Goal: Task Accomplishment & Management: Manage account settings

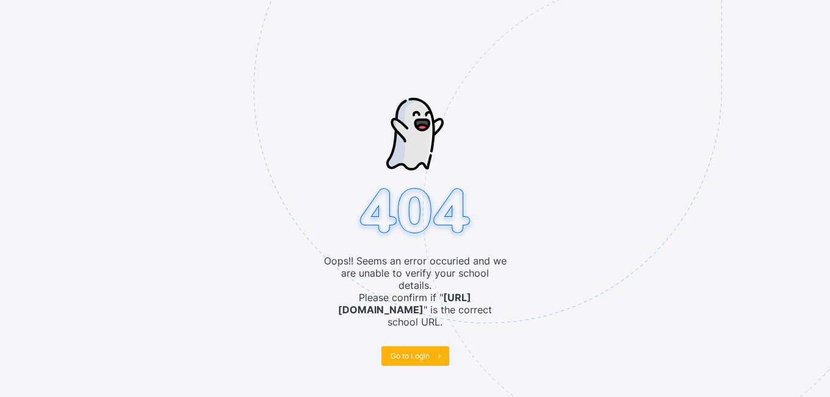
click at [415, 352] on span "Go to Login" at bounding box center [410, 356] width 39 height 9
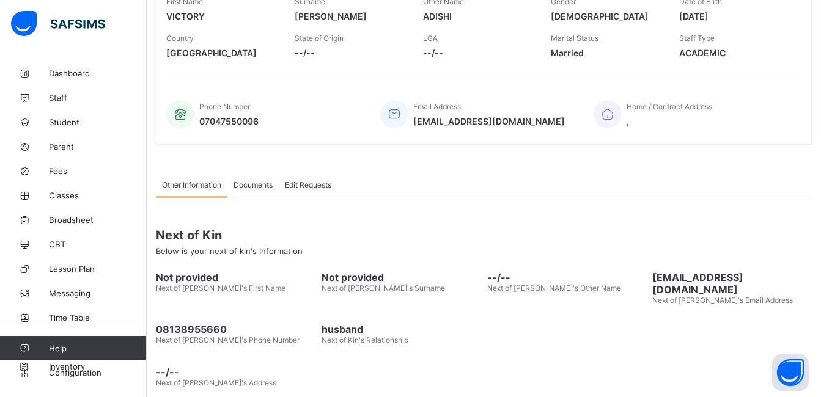
scroll to position [237, 0]
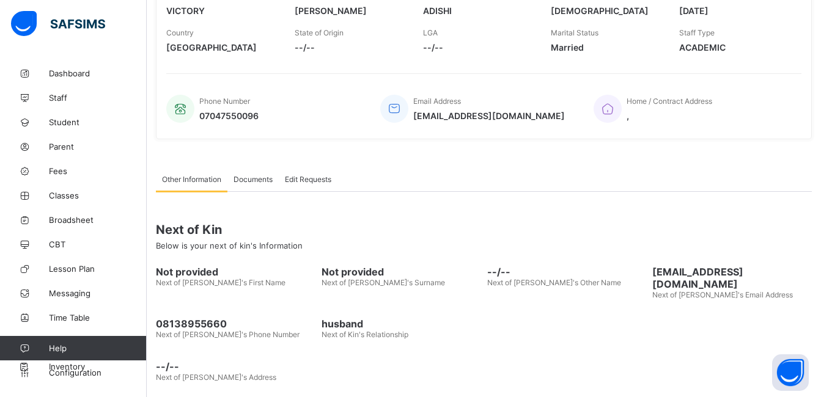
click at [243, 172] on div "Documents" at bounding box center [252, 179] width 51 height 24
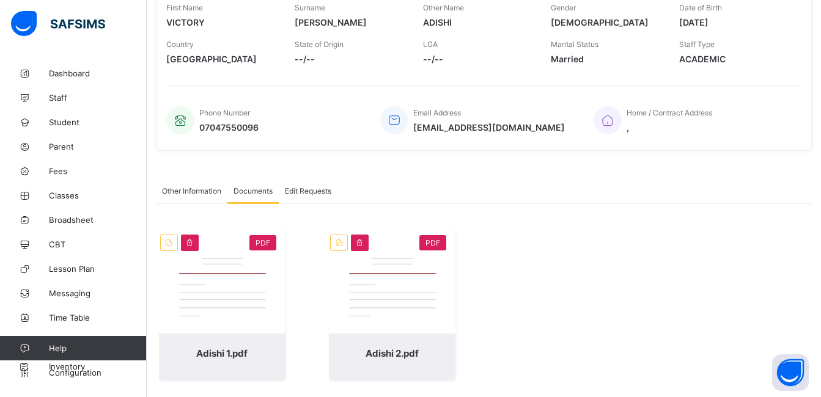
scroll to position [235, 0]
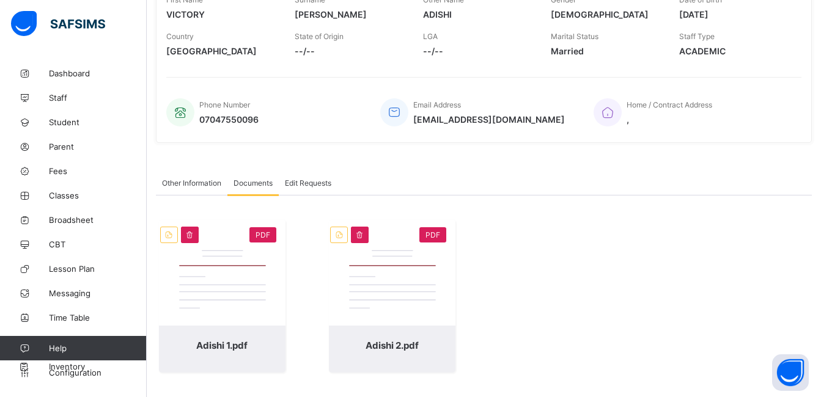
click at [315, 185] on span "Edit Requests" at bounding box center [308, 183] width 46 height 9
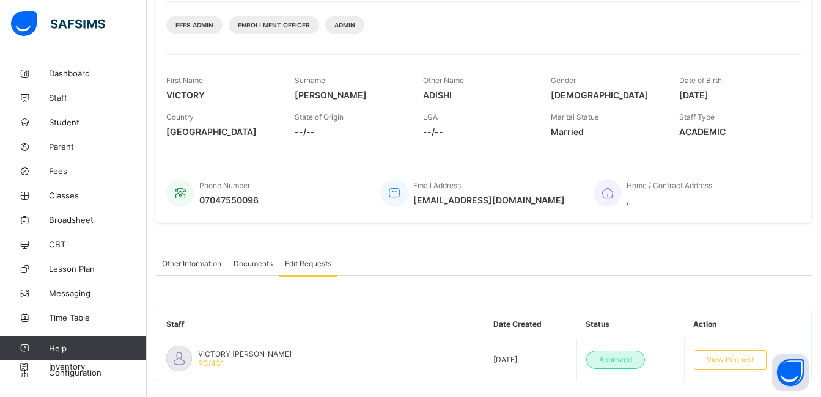
scroll to position [171, 0]
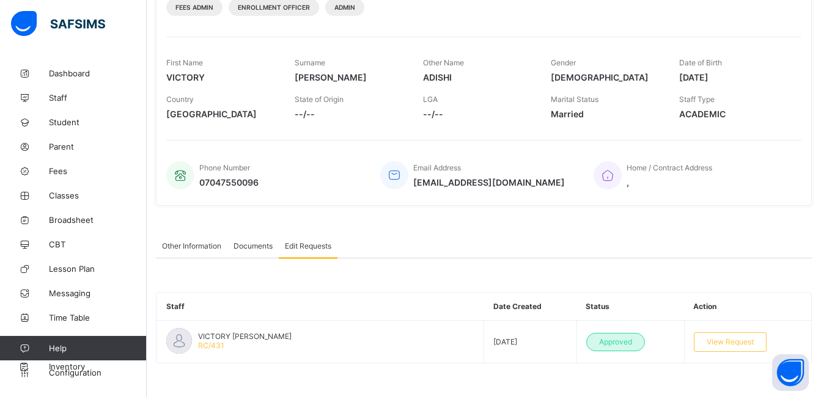
click at [254, 245] on span "Documents" at bounding box center [253, 246] width 39 height 9
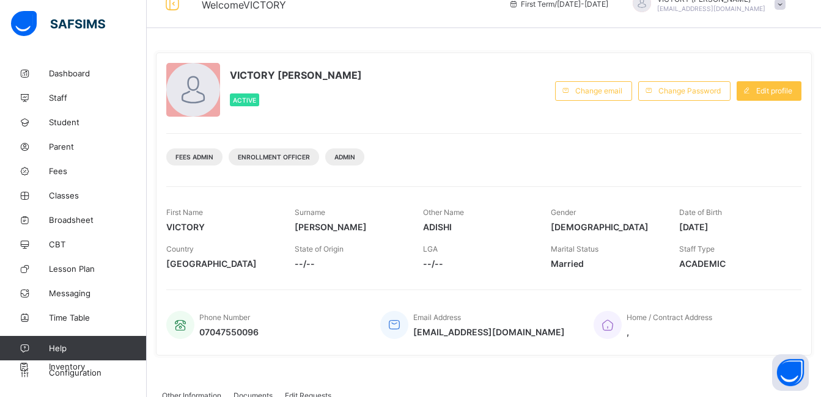
scroll to position [0, 0]
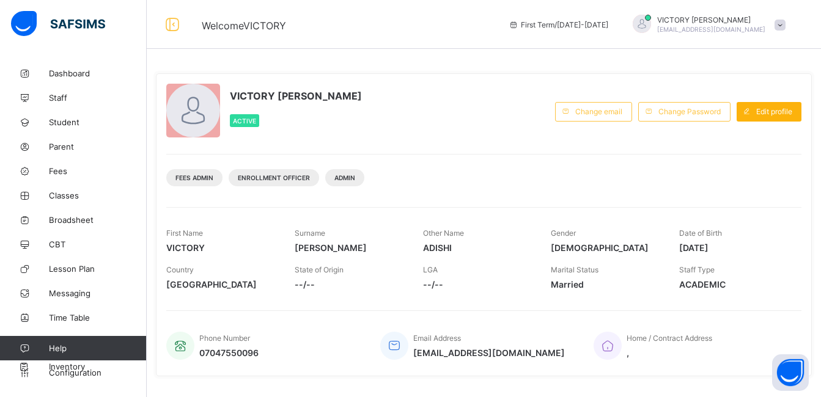
click at [773, 111] on span "Edit profile" at bounding box center [774, 111] width 36 height 9
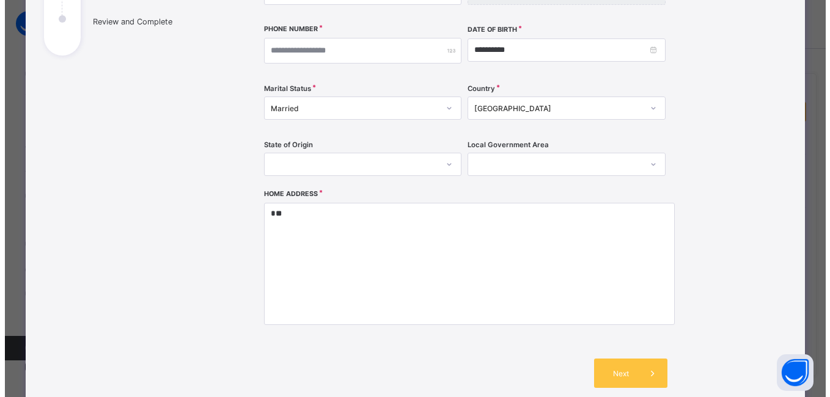
scroll to position [238, 0]
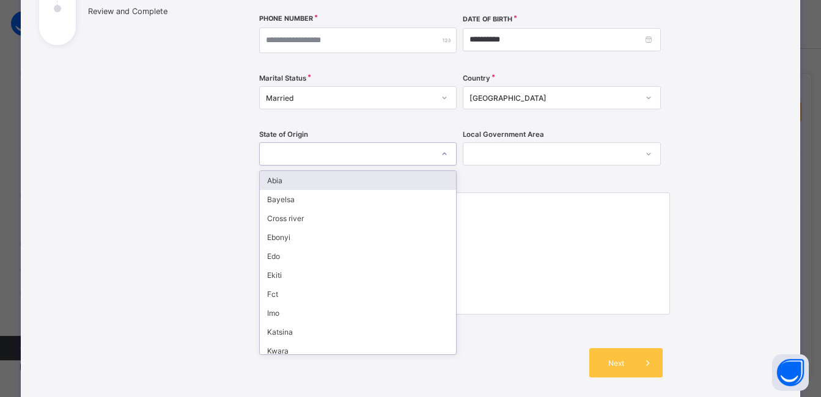
click at [404, 152] on div at bounding box center [347, 154] width 174 height 17
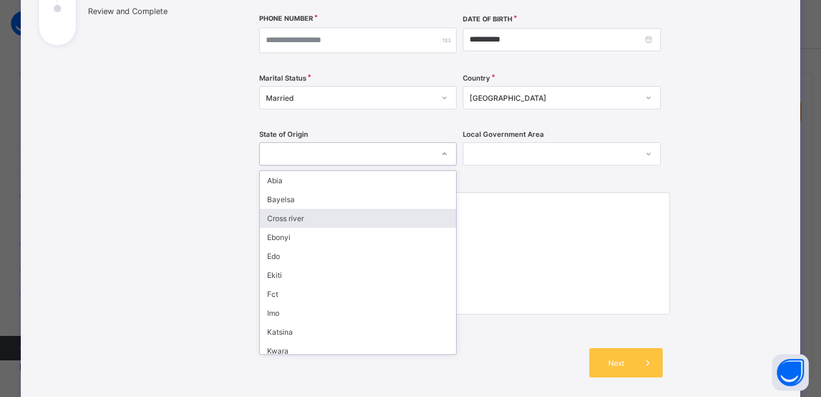
click at [369, 218] on div "Cross river" at bounding box center [358, 218] width 197 height 19
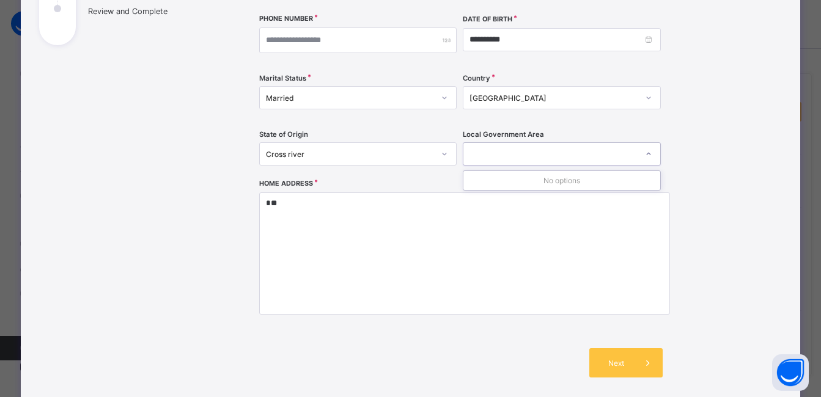
click at [523, 152] on div at bounding box center [550, 154] width 174 height 17
click at [523, 153] on div at bounding box center [550, 154] width 174 height 17
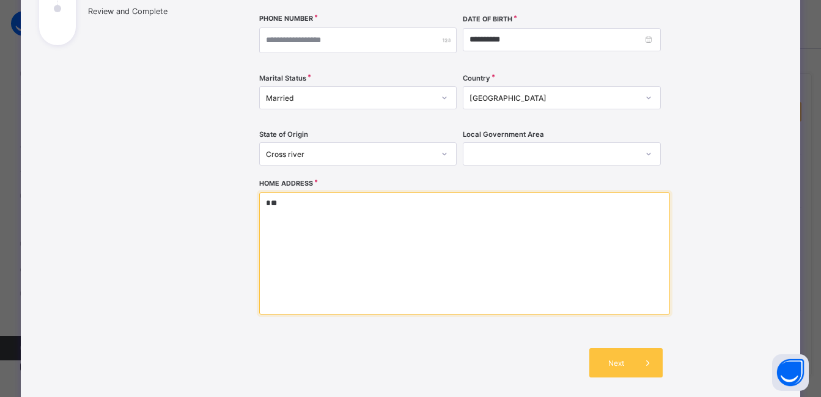
click at [448, 218] on textarea "*" at bounding box center [464, 254] width 411 height 122
type textarea "**********"
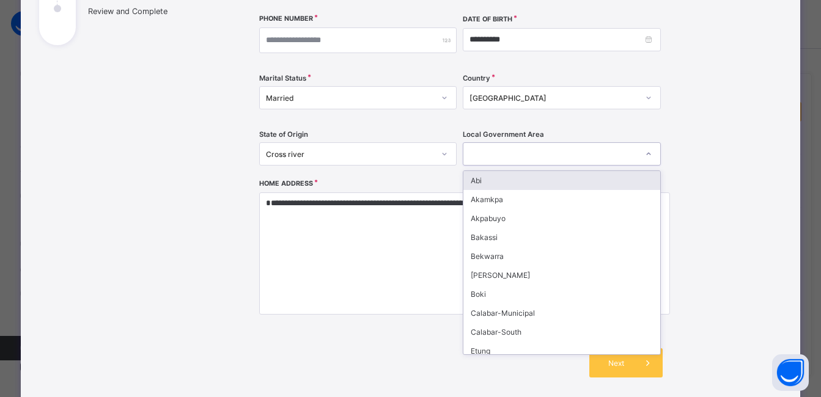
click at [578, 156] on div at bounding box center [550, 154] width 174 height 17
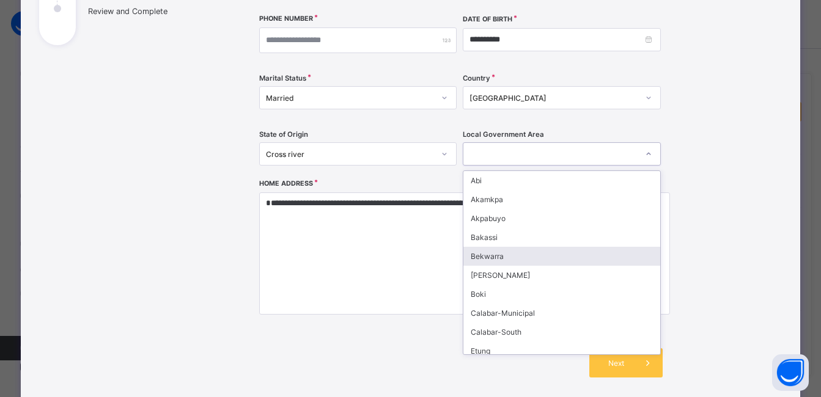
type input "*"
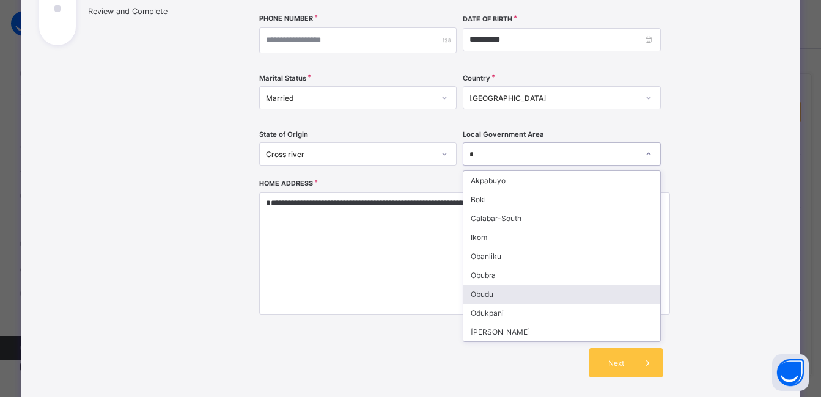
click at [523, 299] on div "Obudu" at bounding box center [561, 294] width 197 height 19
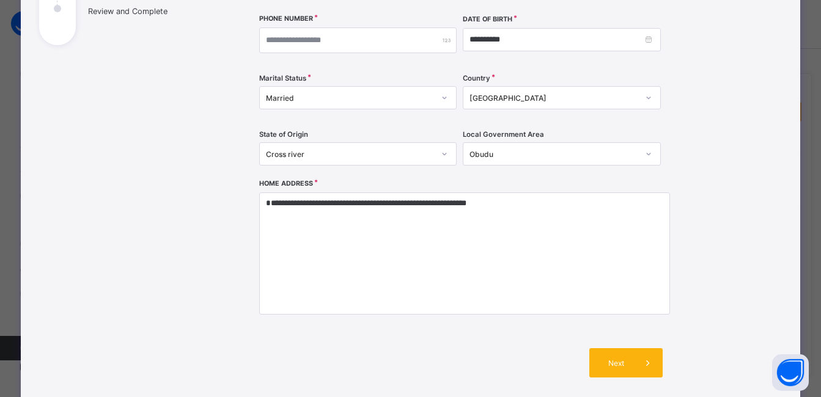
click at [627, 367] on span "Next" at bounding box center [616, 363] width 35 height 9
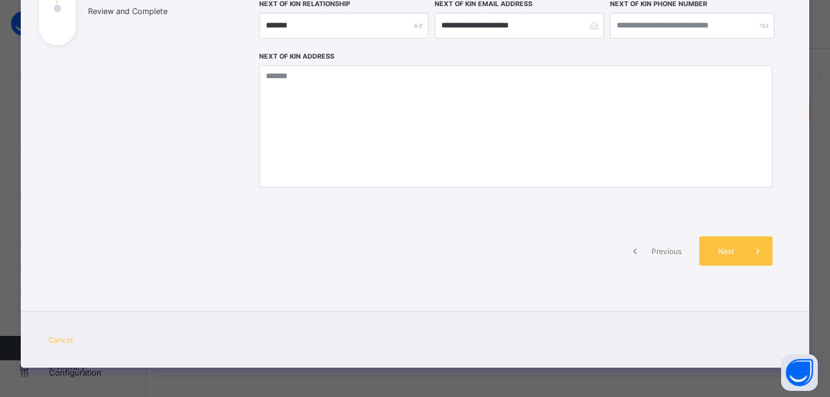
drag, startPoint x: 632, startPoint y: 361, endPoint x: 656, endPoint y: 320, distance: 47.9
click at [656, 320] on div "Cancel" at bounding box center [415, 339] width 789 height 57
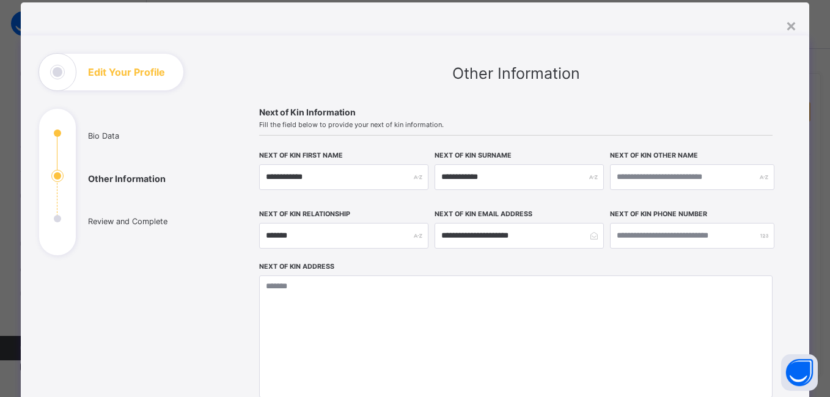
scroll to position [32, 0]
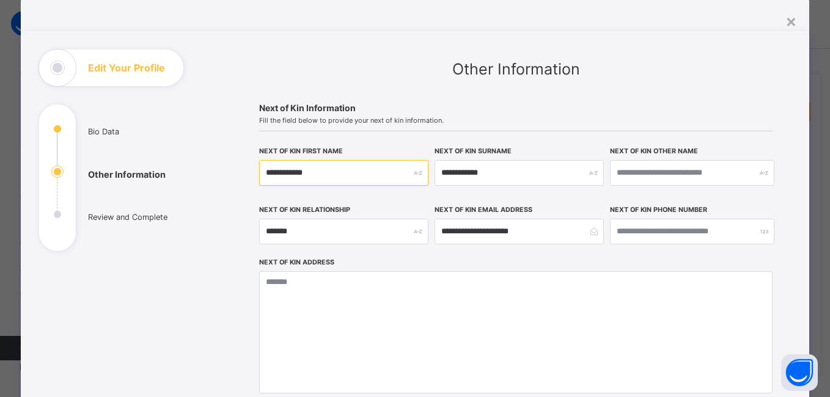
click at [377, 174] on input "**********" at bounding box center [343, 173] width 169 height 26
type input "*"
type input "******"
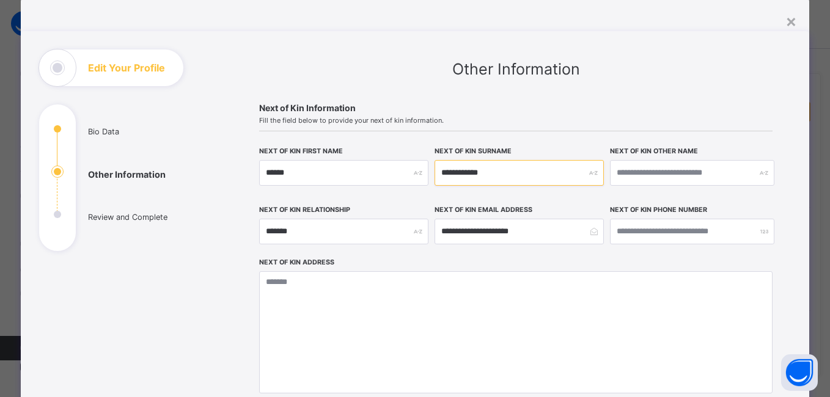
click at [483, 169] on input "**********" at bounding box center [519, 173] width 169 height 26
type input "*"
type input "****"
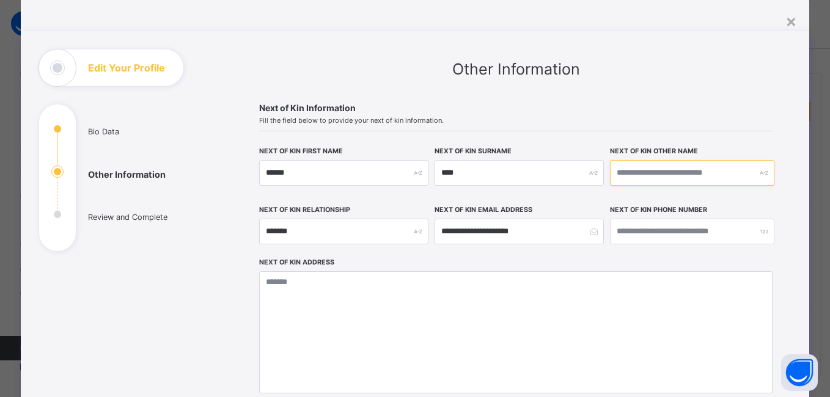
click at [652, 177] on input "text" at bounding box center [692, 173] width 164 height 26
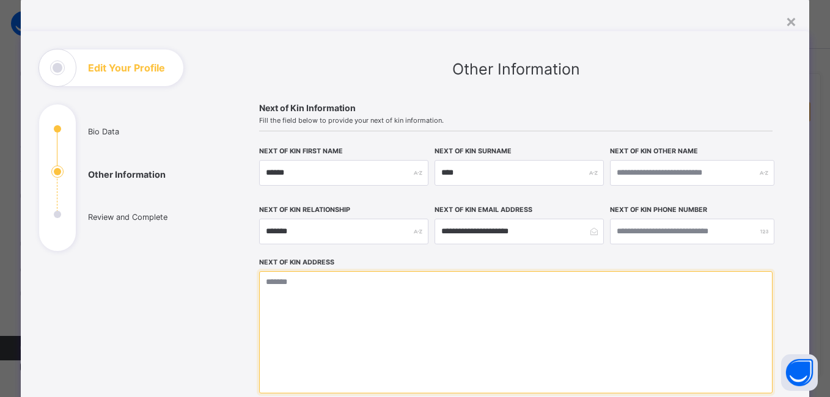
click at [559, 278] on textarea at bounding box center [516, 332] width 514 height 122
click at [406, 283] on textarea "**********" at bounding box center [516, 332] width 514 height 122
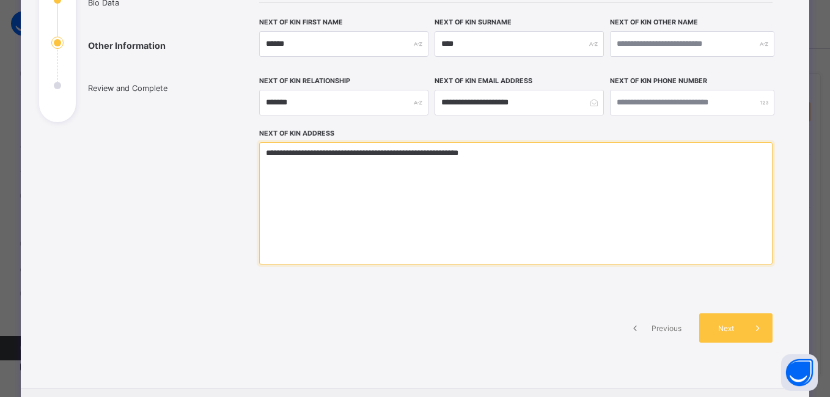
scroll to position [160, 0]
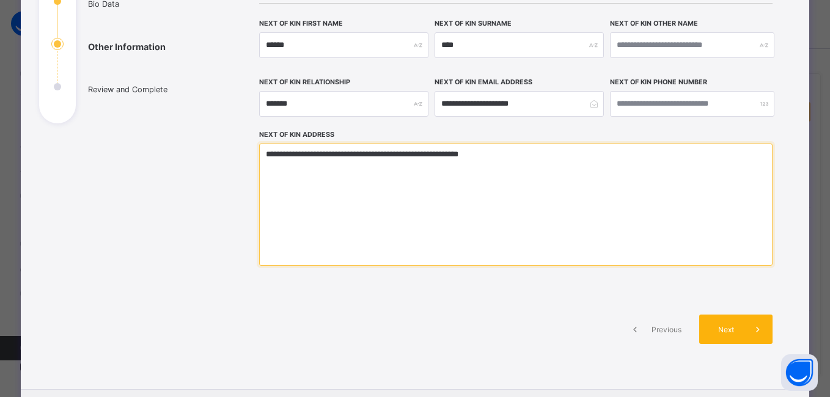
type textarea "**********"
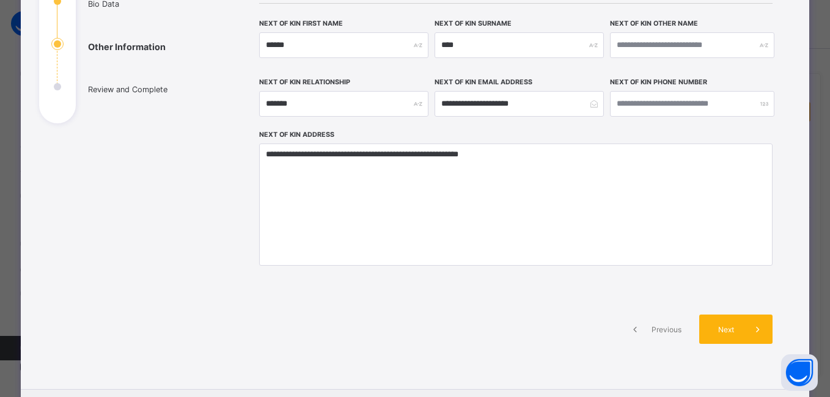
click at [745, 325] on span at bounding box center [757, 329] width 29 height 29
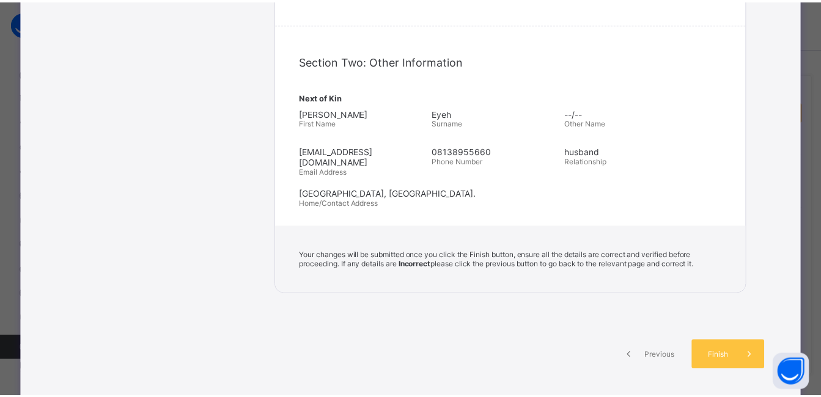
scroll to position [470, 0]
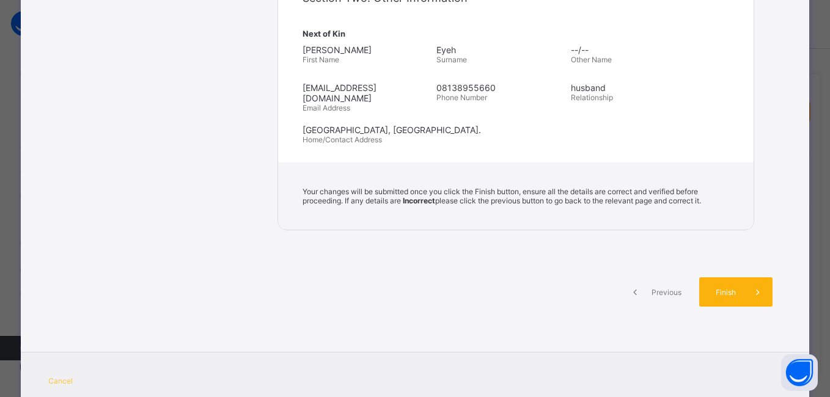
click at [757, 289] on span at bounding box center [757, 292] width 29 height 29
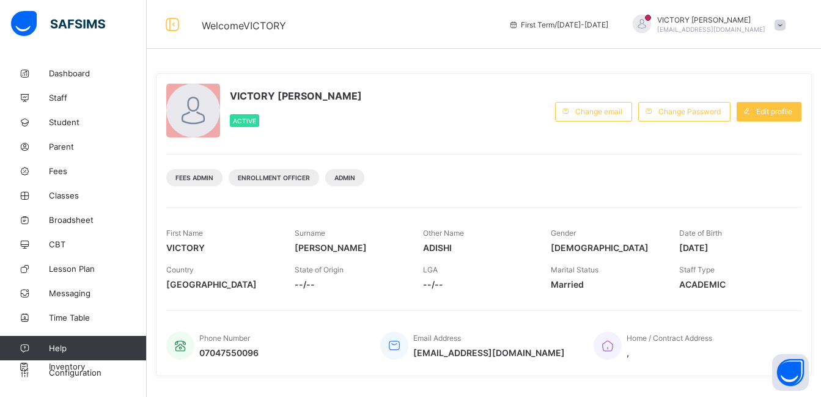
click at [209, 105] on div at bounding box center [193, 111] width 54 height 54
click at [185, 116] on div at bounding box center [193, 111] width 54 height 54
click at [185, 118] on div at bounding box center [193, 111] width 54 height 54
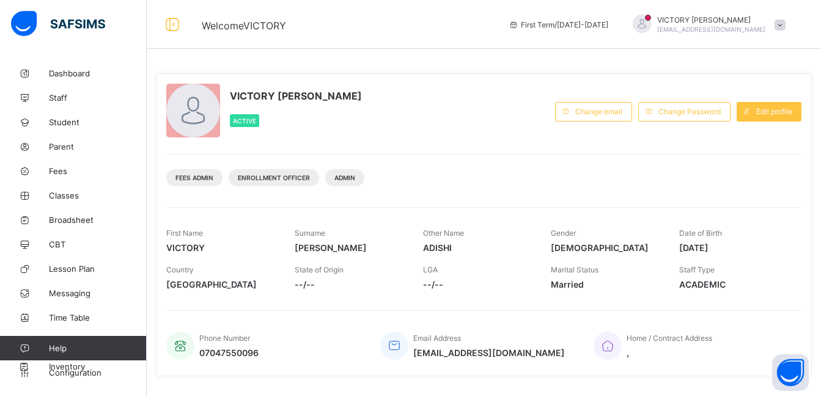
click at [185, 118] on div at bounding box center [193, 111] width 54 height 54
drag, startPoint x: 317, startPoint y: 177, endPoint x: 389, endPoint y: 216, distance: 81.8
click at [389, 216] on div "VICTORY [PERSON_NAME] Active Change email Change Password Edit profile Fees Adm…" at bounding box center [484, 224] width 656 height 303
drag, startPoint x: 389, startPoint y: 216, endPoint x: 427, endPoint y: 249, distance: 50.3
click at [427, 249] on span "ADISHI" at bounding box center [478, 248] width 110 height 10
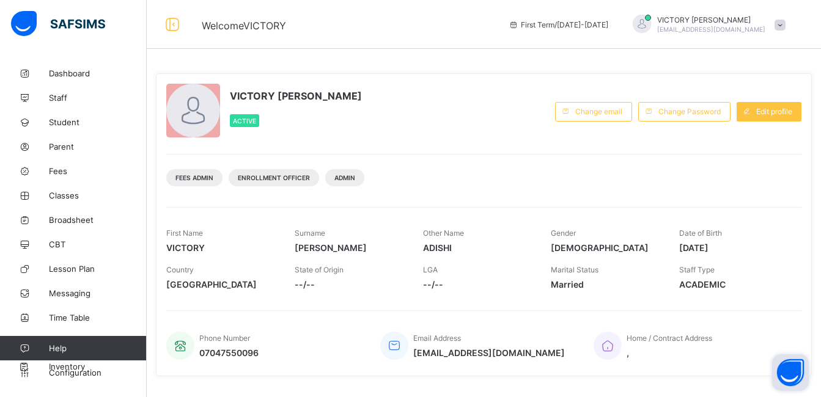
click at [792, 365] on button "Open asap" at bounding box center [790, 373] width 37 height 37
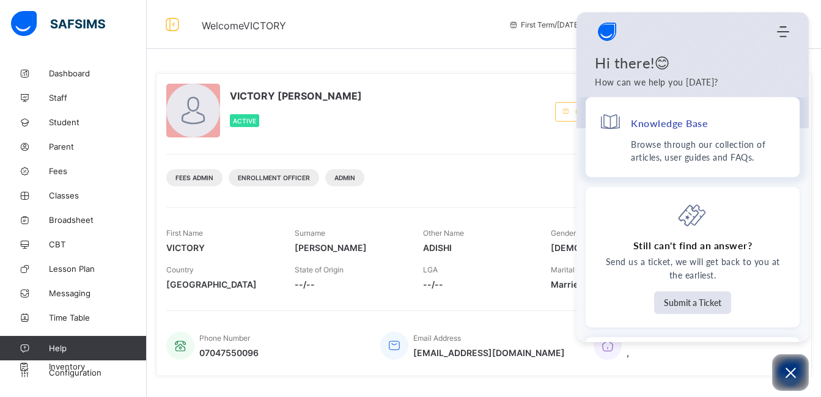
click at [665, 139] on p "Browse through our collection of articles, user guides and FAQs." at bounding box center [708, 151] width 155 height 26
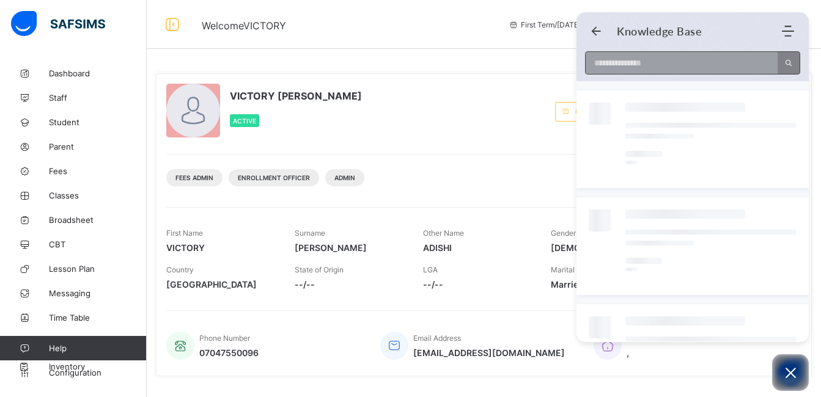
click at [638, 65] on input at bounding box center [678, 63] width 185 height 22
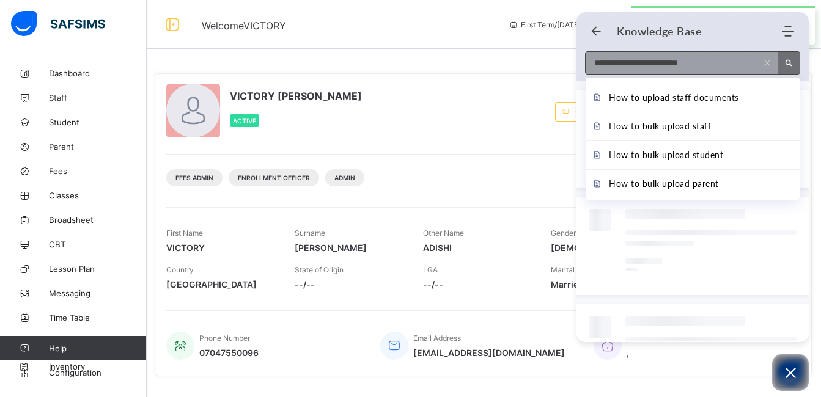
type input "**********"
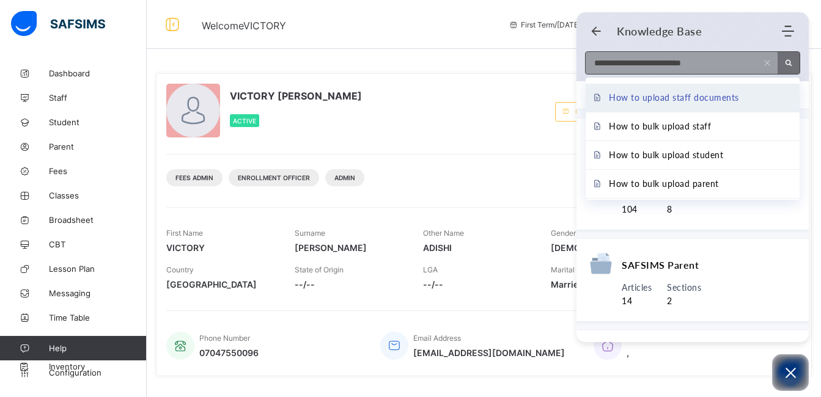
type input "**********"
click at [640, 97] on span "How to upload staff documents" at bounding box center [674, 97] width 130 height 13
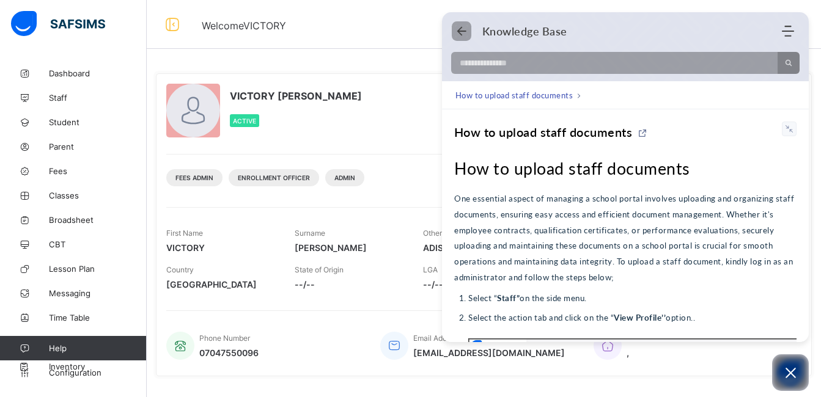
click at [461, 31] on icon "Back" at bounding box center [461, 31] width 12 height 12
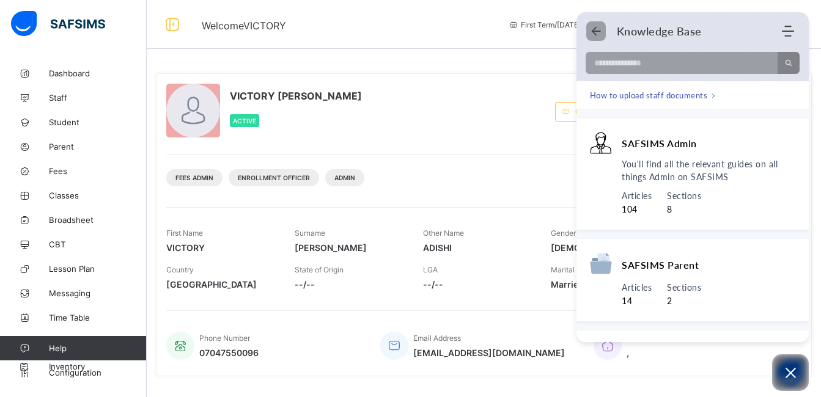
scroll to position [235, 0]
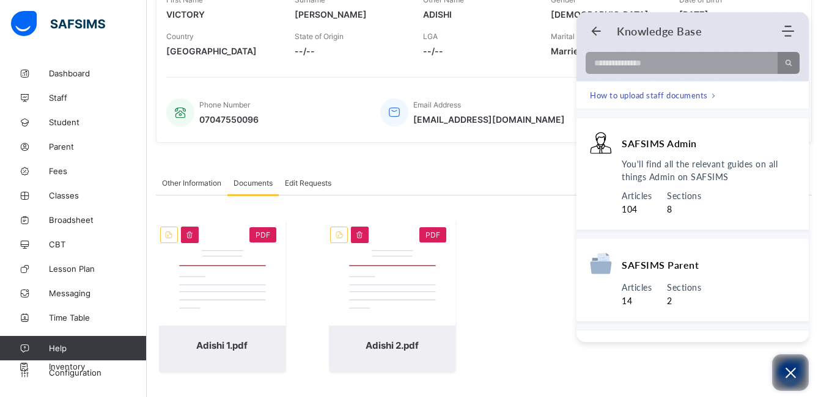
click at [788, 382] on button "Open asap" at bounding box center [790, 373] width 37 height 37
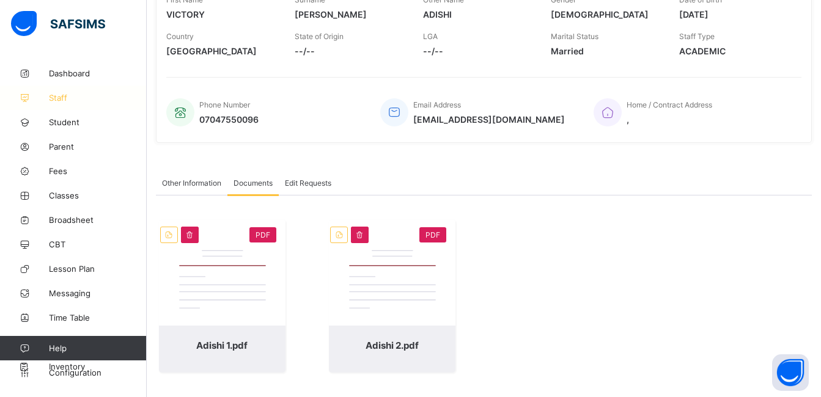
click at [54, 103] on link "Staff" at bounding box center [73, 98] width 147 height 24
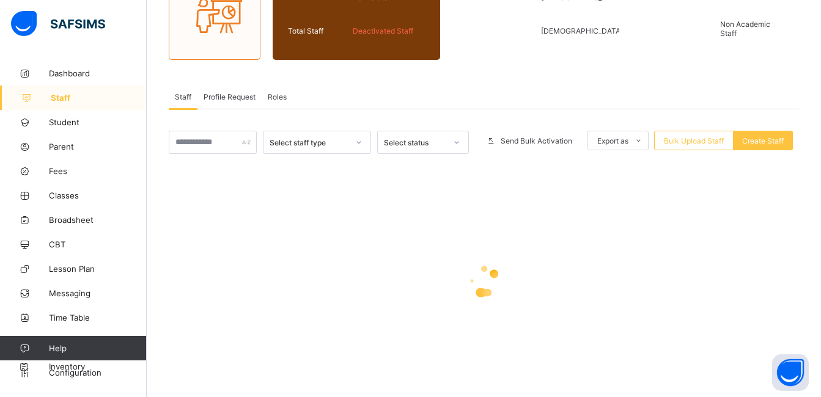
scroll to position [154, 0]
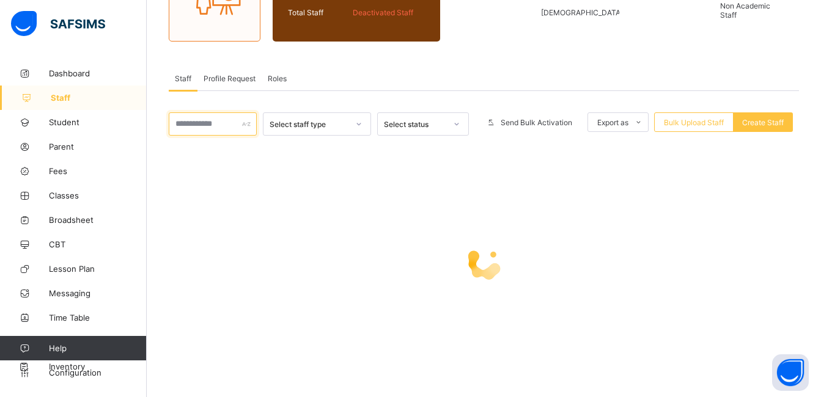
click at [242, 123] on input "text" at bounding box center [213, 123] width 88 height 23
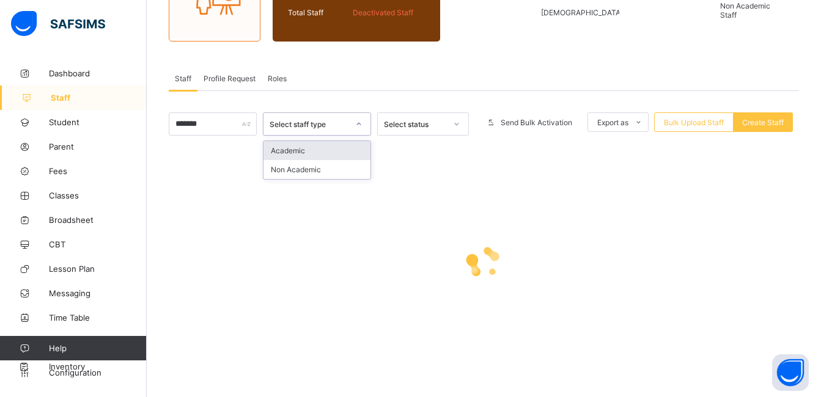
click at [364, 114] on div at bounding box center [358, 124] width 23 height 22
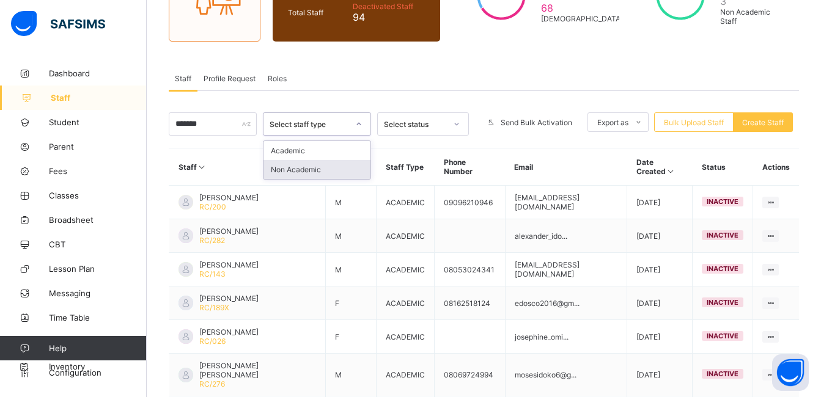
click at [348, 162] on div "Non Academic" at bounding box center [318, 169] width 108 height 19
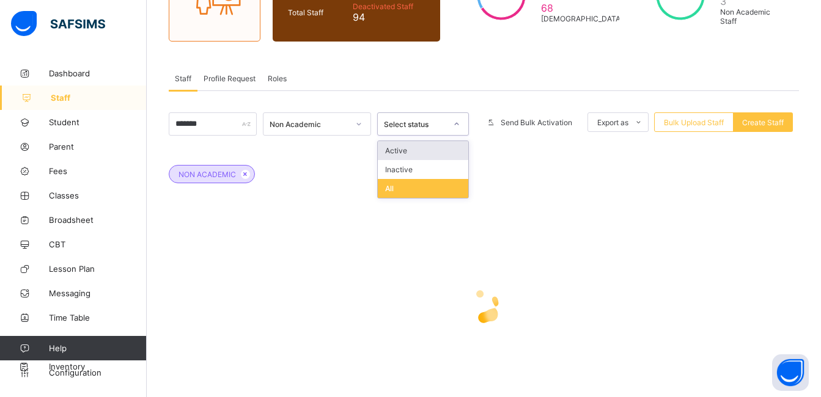
click at [438, 124] on div "Select status" at bounding box center [415, 124] width 62 height 9
click at [428, 149] on div "Active" at bounding box center [423, 150] width 90 height 19
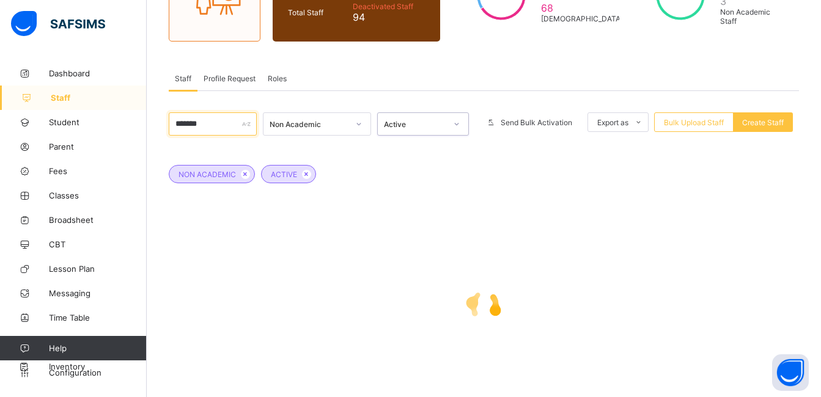
click at [224, 130] on input "*******" at bounding box center [213, 123] width 88 height 23
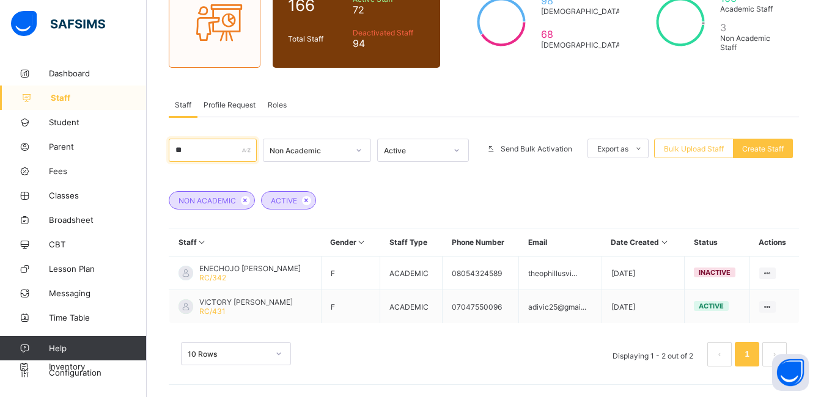
type input "*"
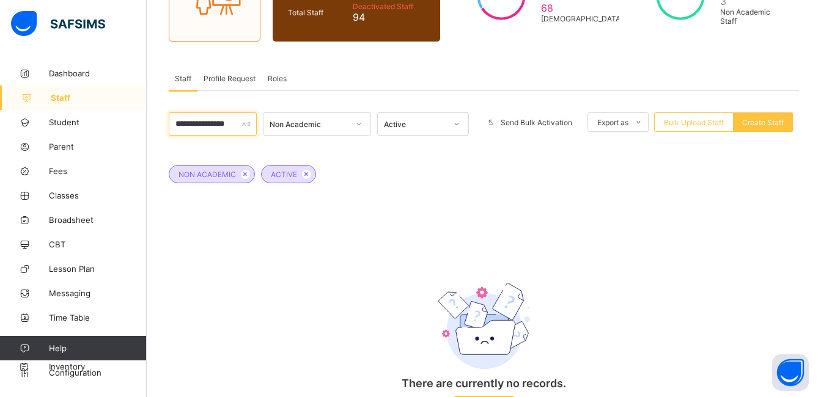
type input "**********"
click at [369, 119] on div at bounding box center [358, 124] width 21 height 20
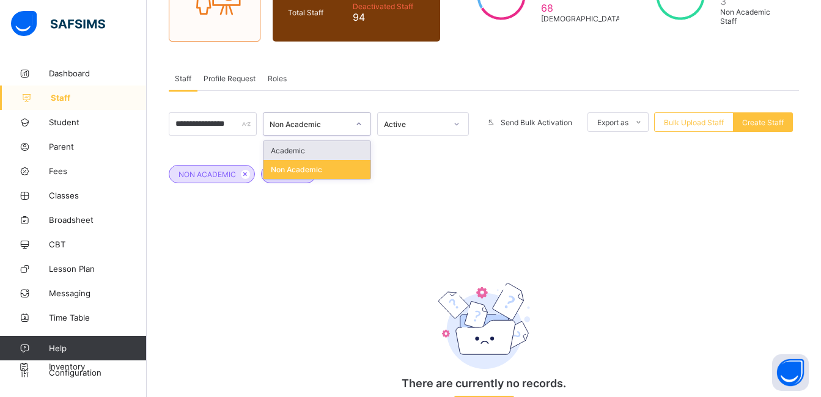
click at [342, 148] on div "Academic" at bounding box center [318, 150] width 108 height 19
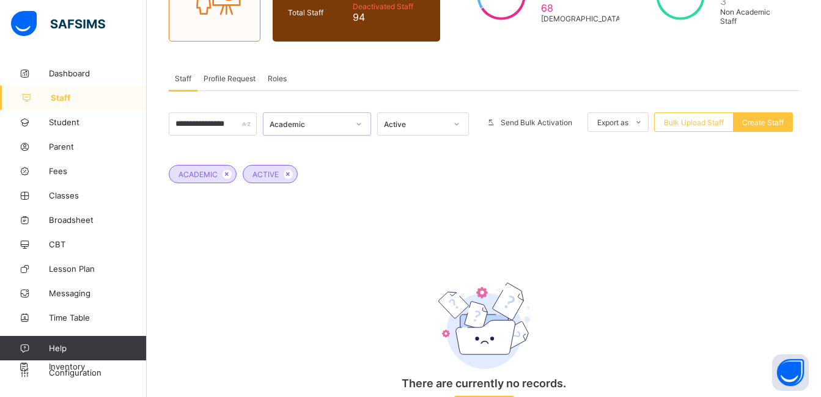
scroll to position [118, 0]
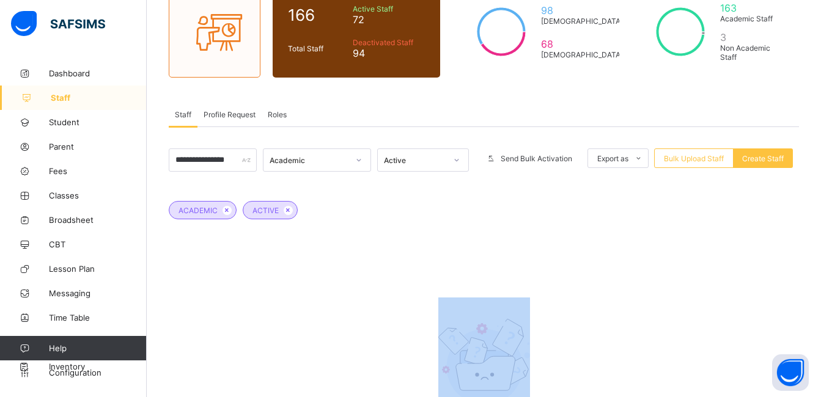
drag, startPoint x: 331, startPoint y: 212, endPoint x: 428, endPoint y: 239, distance: 100.9
click at [428, 239] on div "**********" at bounding box center [484, 306] width 630 height 315
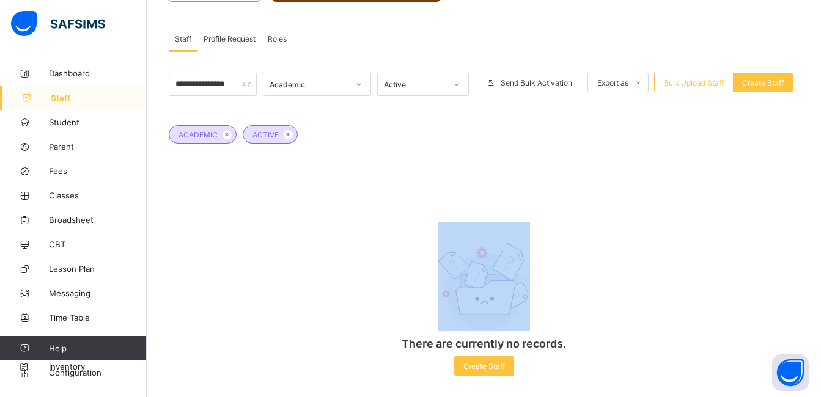
scroll to position [204, 0]
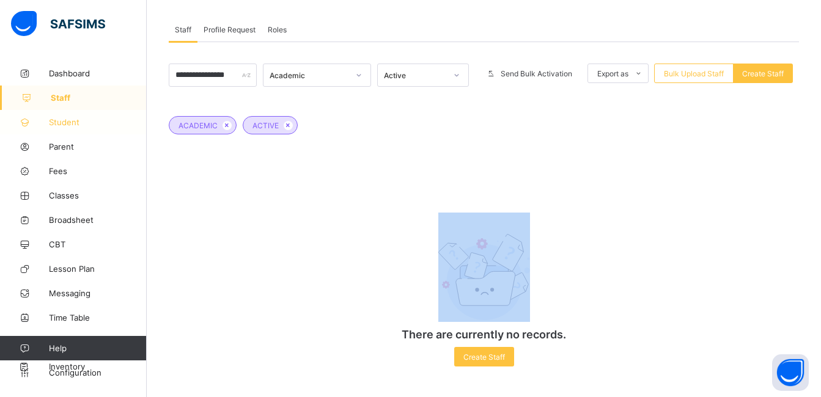
click at [83, 122] on span "Student" at bounding box center [98, 122] width 98 height 10
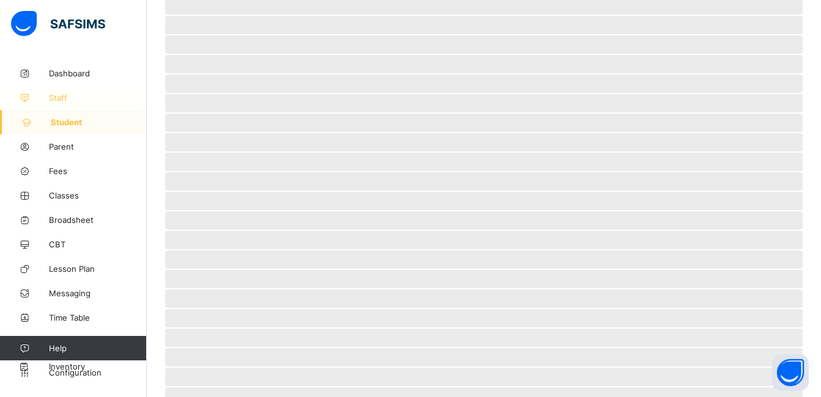
click at [80, 99] on span "Staff" at bounding box center [98, 98] width 98 height 10
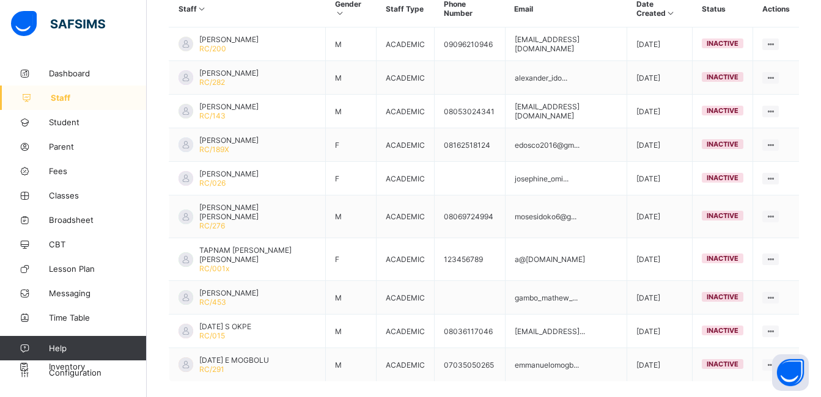
scroll to position [343, 0]
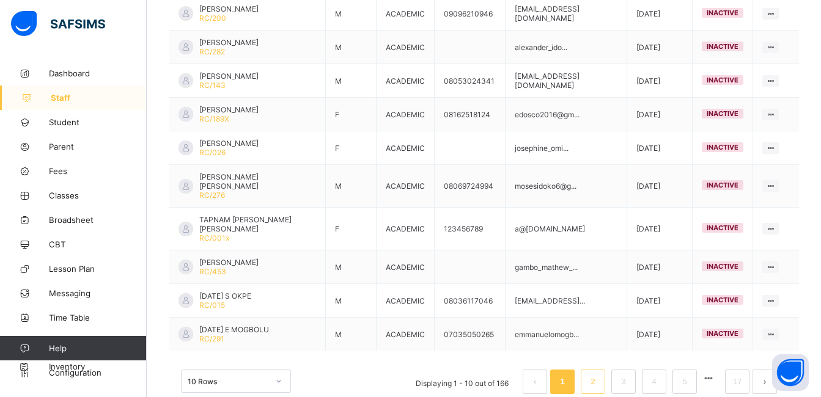
click at [605, 370] on li "2" at bounding box center [593, 382] width 24 height 24
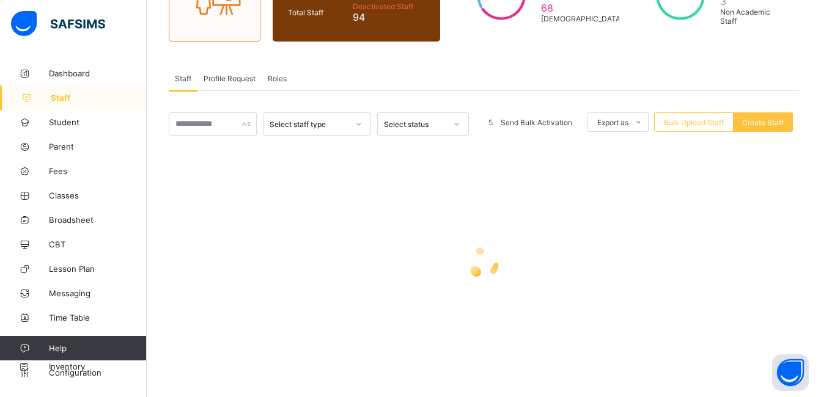
scroll to position [154, 0]
click at [242, 124] on input "text" at bounding box center [213, 123] width 88 height 23
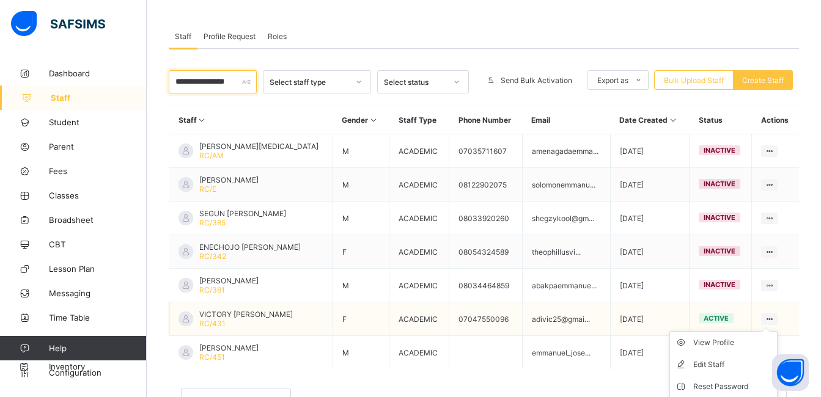
scroll to position [150, 0]
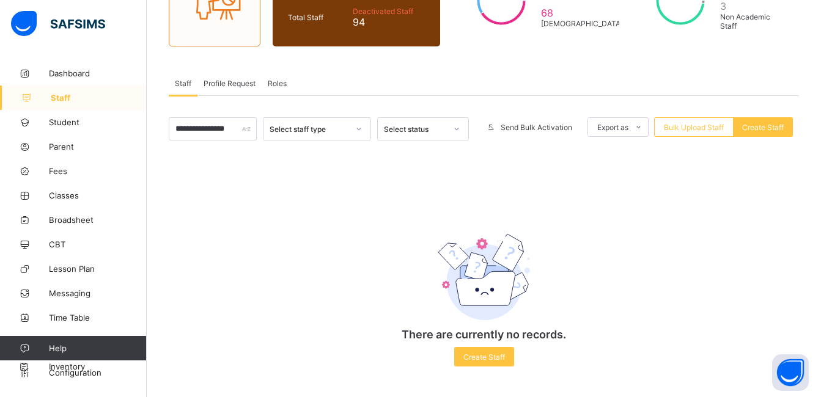
click at [751, 319] on div "There are currently no records. Create Staff Royal College Masaka [STREET_ADDRE…" at bounding box center [484, 290] width 630 height 179
click at [226, 127] on input "**********" at bounding box center [213, 128] width 88 height 23
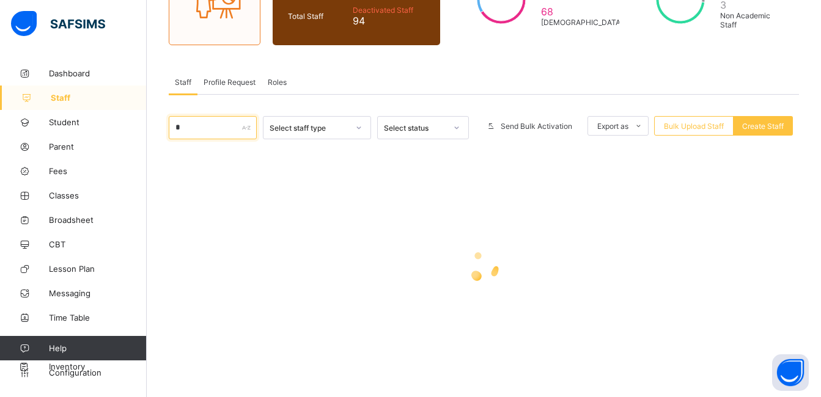
type input "**********"
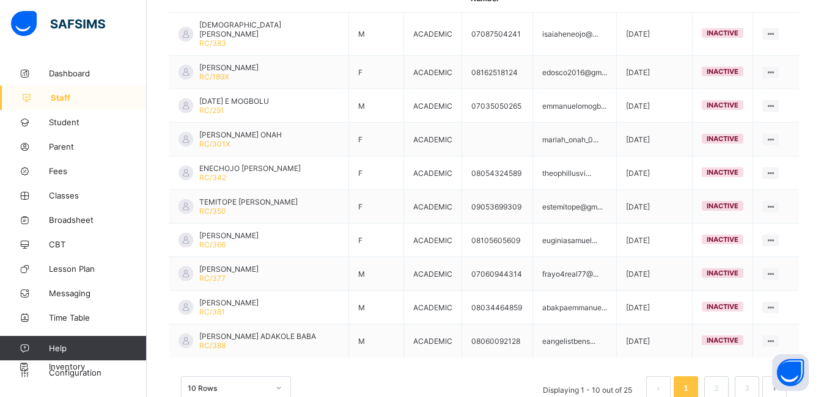
scroll to position [343, 0]
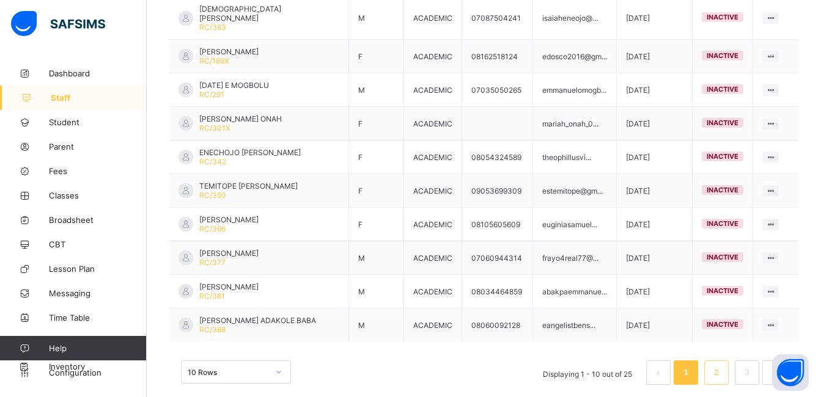
click at [728, 361] on li "2" at bounding box center [716, 373] width 24 height 24
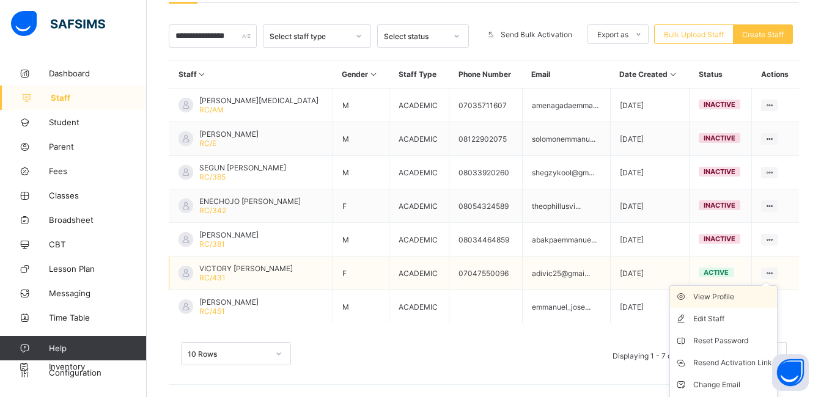
scroll to position [264, 0]
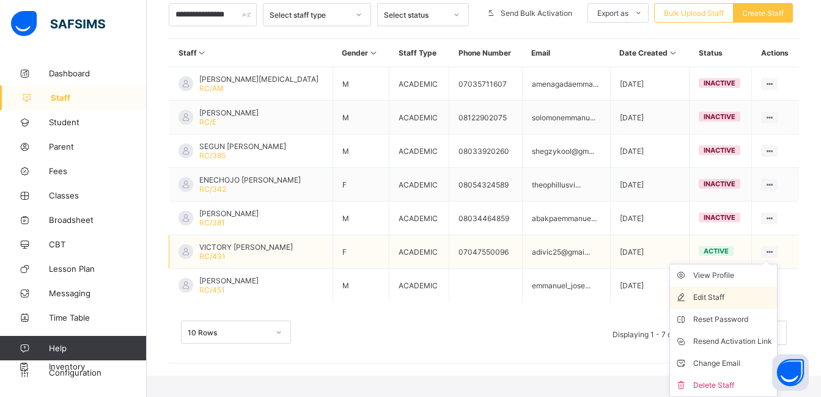
click at [745, 287] on li "Edit Staff" at bounding box center [723, 298] width 107 height 22
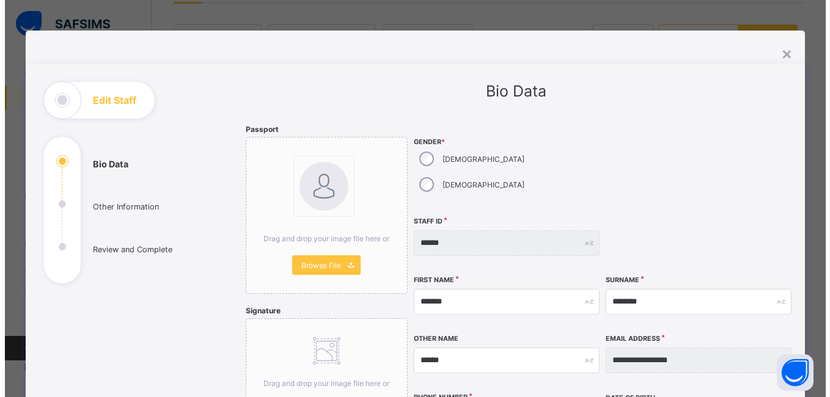
scroll to position [242, 0]
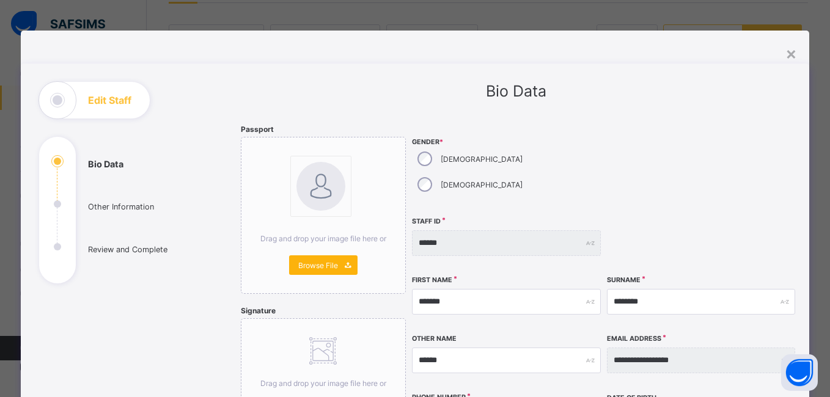
click at [330, 267] on span "Browse File" at bounding box center [318, 265] width 40 height 9
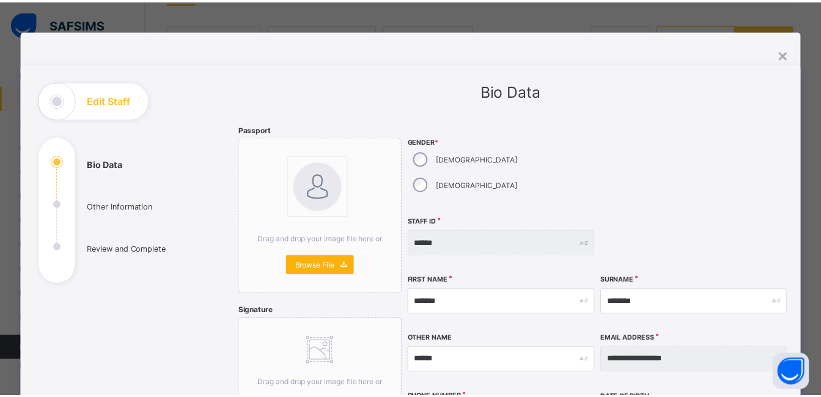
scroll to position [150, 0]
